Goal: Check status

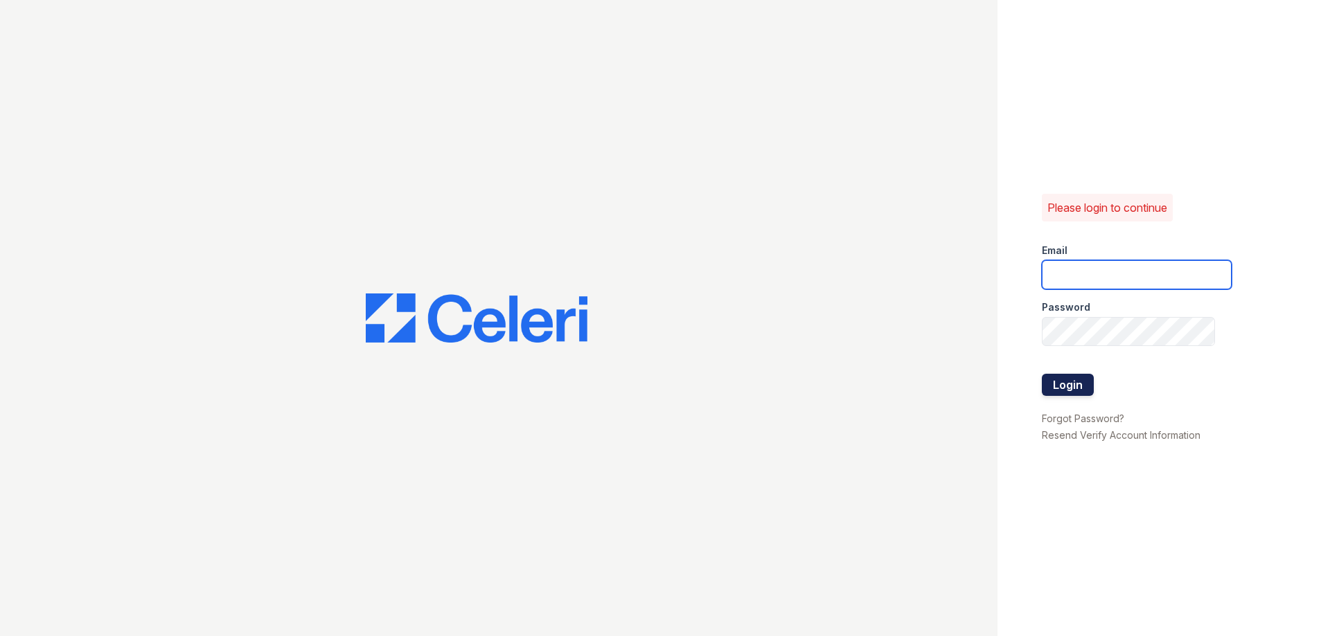
type input "walnutcreek1@cafmanagement.com"
click at [1060, 384] on button "Login" at bounding box center [1068, 385] width 52 height 22
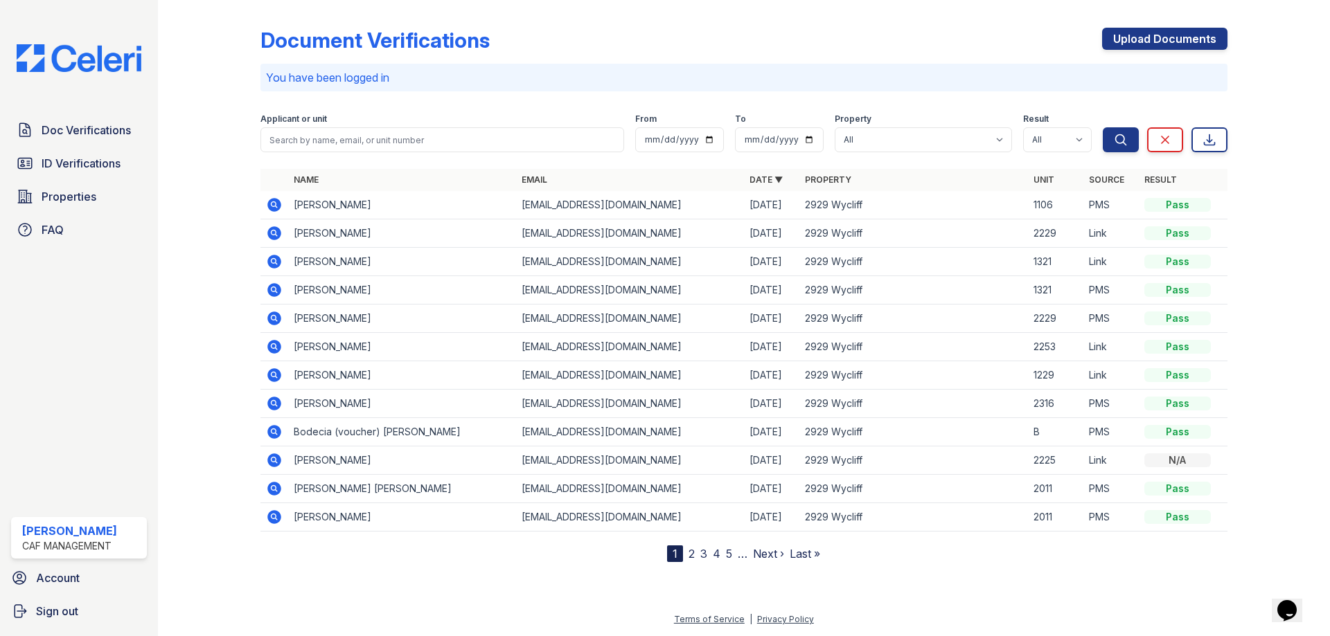
click at [73, 538] on div "[PERSON_NAME]" at bounding box center [69, 531] width 95 height 17
click at [78, 533] on div "[PERSON_NAME]" at bounding box center [69, 531] width 95 height 17
click at [84, 402] on div "Doc Verifications ID Verifications Properties FAQ [PERSON_NAME] CAF Management …" at bounding box center [79, 318] width 158 height 636
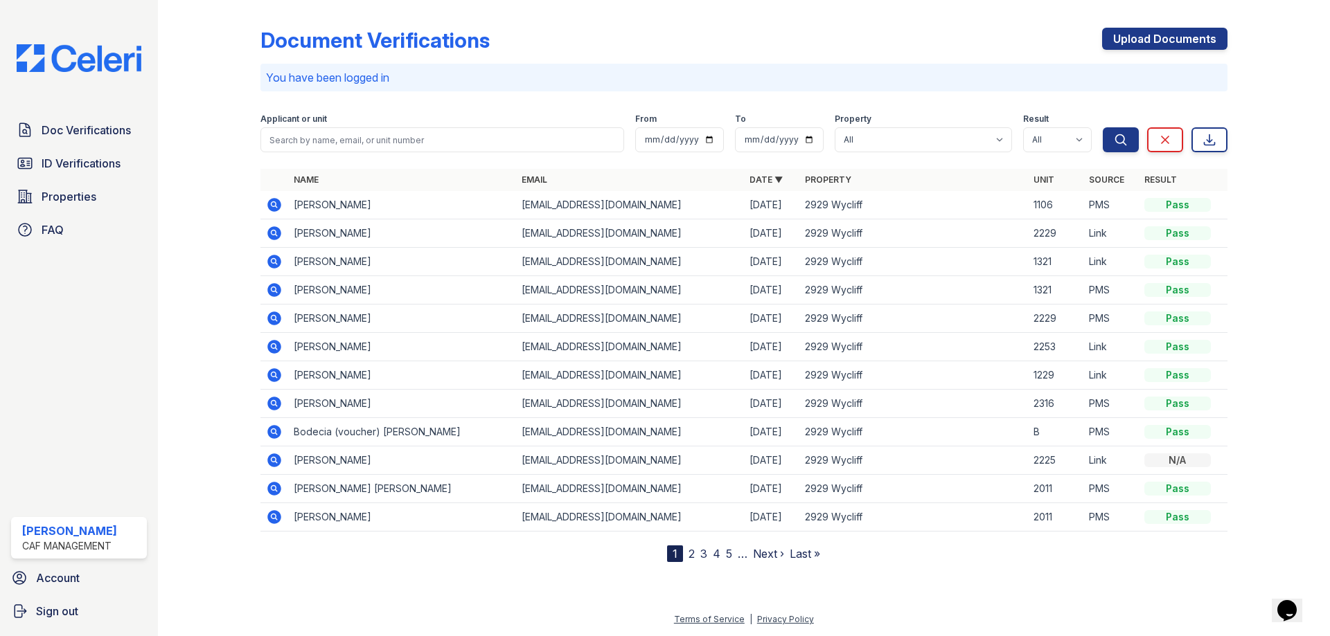
click at [793, 79] on p "You have been logged in" at bounding box center [744, 77] width 956 height 17
click at [715, 138] on input "date" at bounding box center [679, 139] width 89 height 25
click at [704, 82] on p "You have been logged in" at bounding box center [744, 77] width 956 height 17
click at [938, 149] on select "All 2929 Wycliff" at bounding box center [922, 139] width 177 height 25
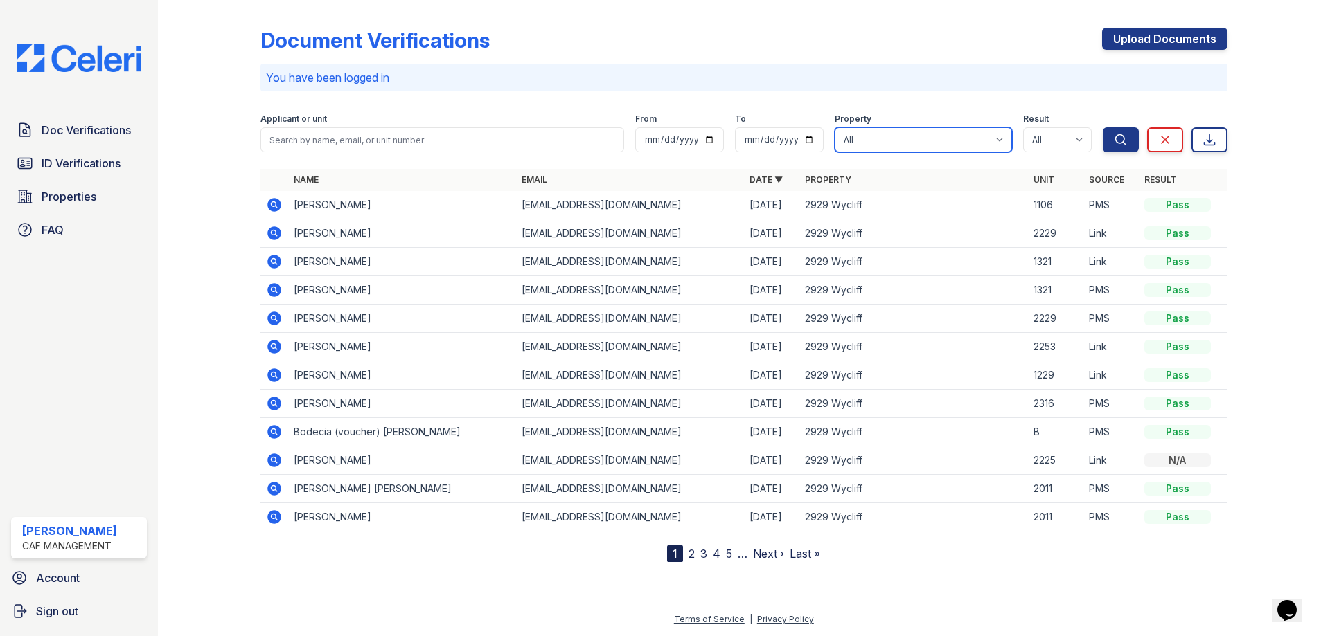
click at [935, 142] on select "All 2929 Wycliff" at bounding box center [922, 139] width 177 height 25
